Goal: Transaction & Acquisition: Purchase product/service

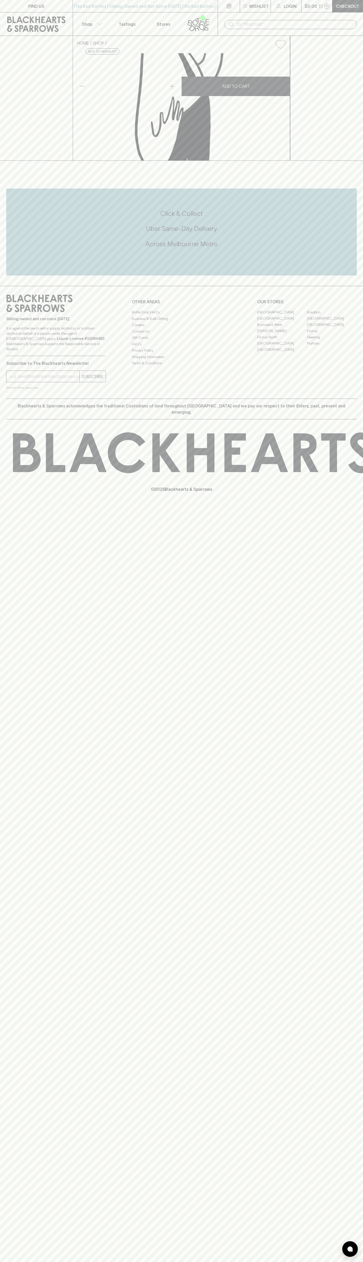
click at [362, 11] on link "Checkout" at bounding box center [348, 6] width 31 height 12
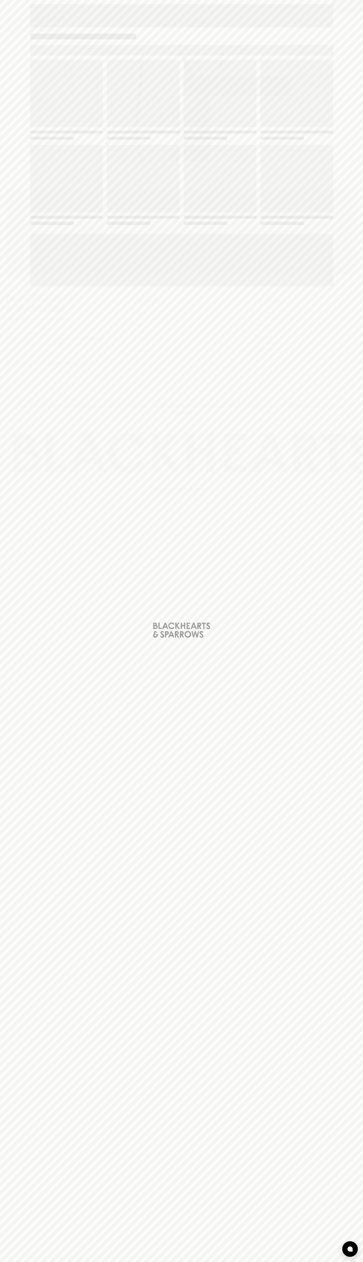
click at [355, 750] on div "Loading" at bounding box center [181, 631] width 363 height 1262
click at [44, 1262] on html "FIND US | No Bad Bottles | Sibling Owned and Run Since 2006 | No Bad Bottles | …" at bounding box center [181, 631] width 363 height 1262
click at [11, 364] on div "Loading" at bounding box center [181, 631] width 363 height 1262
